Goal: Check status: Check status

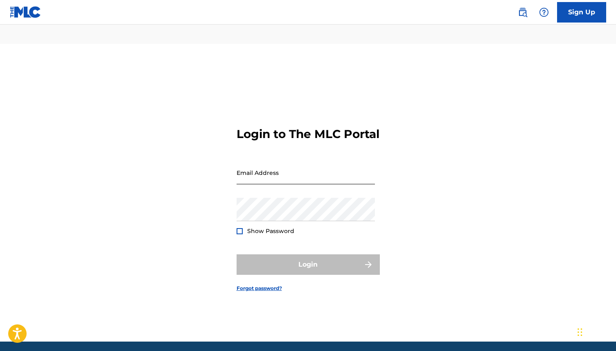
click at [309, 163] on input "Email Address" at bounding box center [306, 172] width 138 height 23
type input "[PERSON_NAME][EMAIL_ADDRESS][PERSON_NAME][PERSON_NAME][DOMAIN_NAME]"
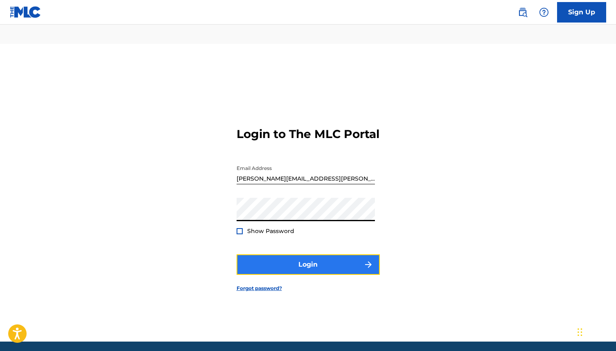
click at [278, 254] on button "Login" at bounding box center [308, 264] width 143 height 20
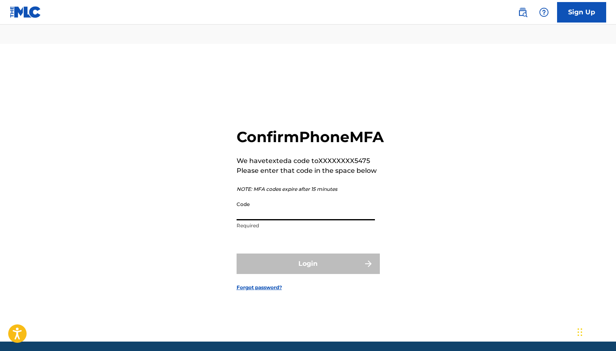
click at [267, 202] on input "Code" at bounding box center [306, 208] width 138 height 23
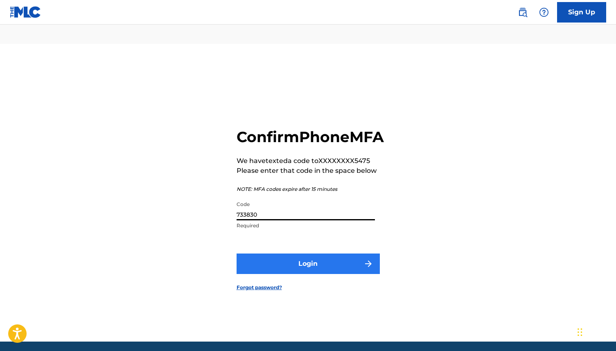
type input "733830"
click at [311, 261] on button "Login" at bounding box center [308, 264] width 143 height 20
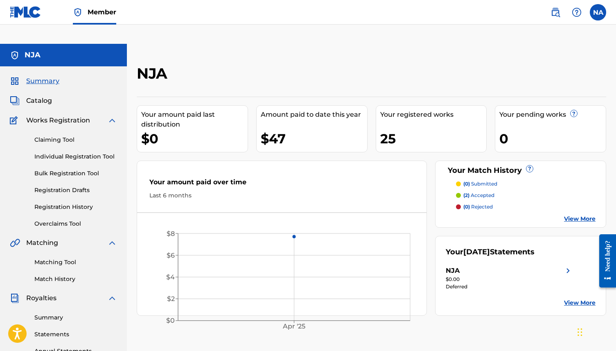
click at [574, 288] on div "Your [DATE] Statements NJA $0.00 Deferred View More" at bounding box center [520, 276] width 171 height 80
click at [570, 299] on link "View More" at bounding box center [580, 303] width 32 height 9
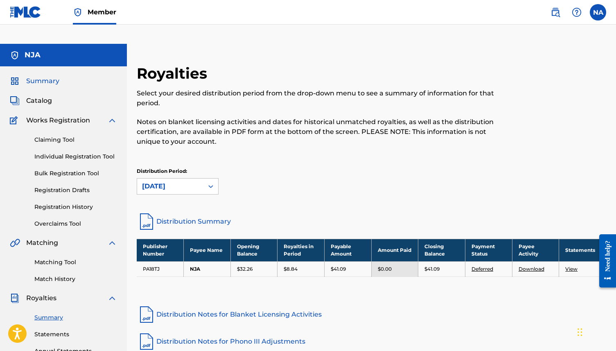
click at [41, 76] on span "Summary" at bounding box center [42, 81] width 33 height 10
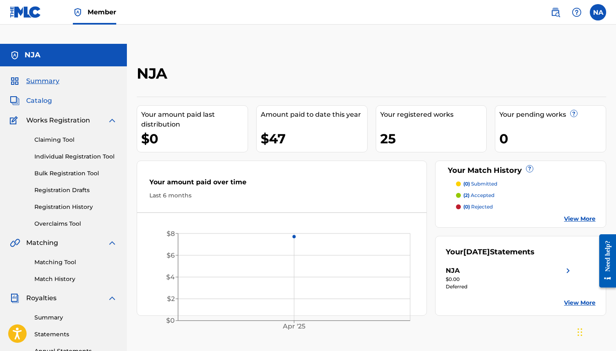
click at [39, 96] on span "Catalog" at bounding box center [39, 101] width 26 height 10
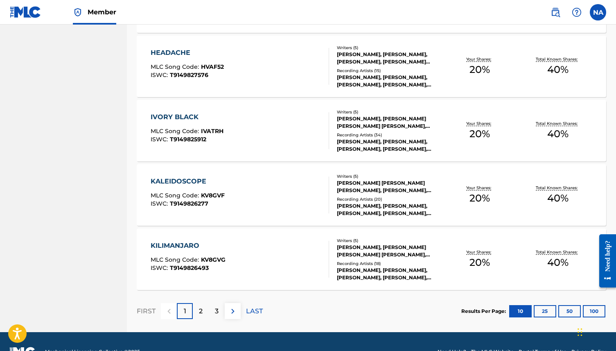
scroll to position [565, 0]
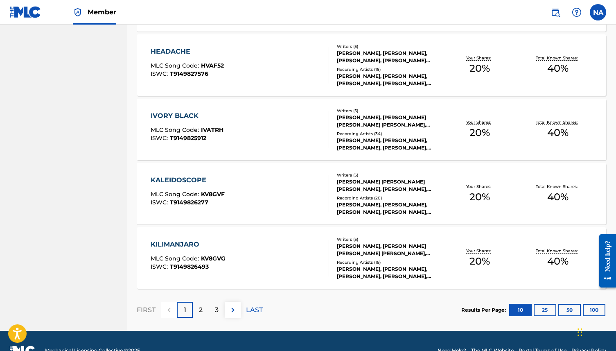
click at [259, 302] on div "LAST" at bounding box center [254, 310] width 17 height 16
